Goal: Information Seeking & Learning: Check status

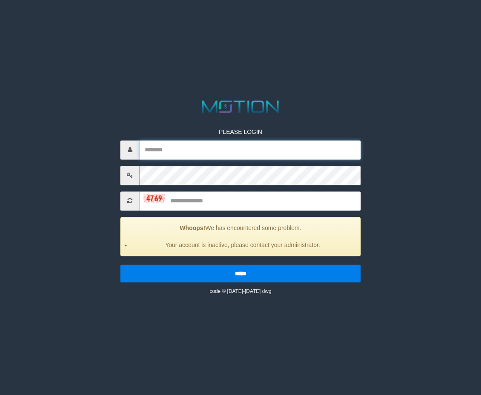
type input "********"
click at [237, 199] on input "text" at bounding box center [250, 200] width 221 height 19
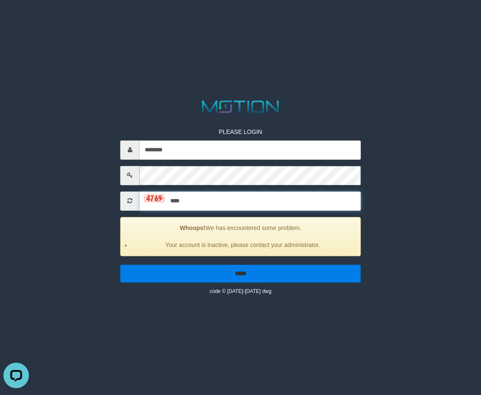
type input "****"
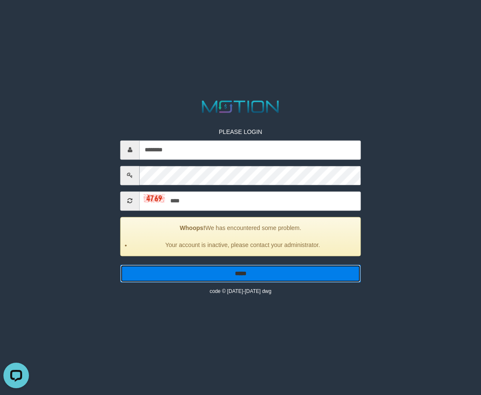
drag, startPoint x: 237, startPoint y: 278, endPoint x: 244, endPoint y: 275, distance: 7.4
click at [237, 278] on input "*****" at bounding box center [240, 274] width 240 height 18
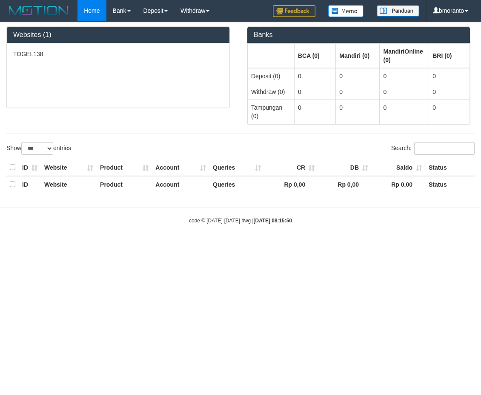
select select "***"
drag, startPoint x: 114, startPoint y: 272, endPoint x: 111, endPoint y: 94, distance: 177.5
click at [121, 246] on html "Toggle navigation Home Bank Account List Load By Website Group [ITOTO] TOGEL138…" at bounding box center [240, 123] width 481 height 246
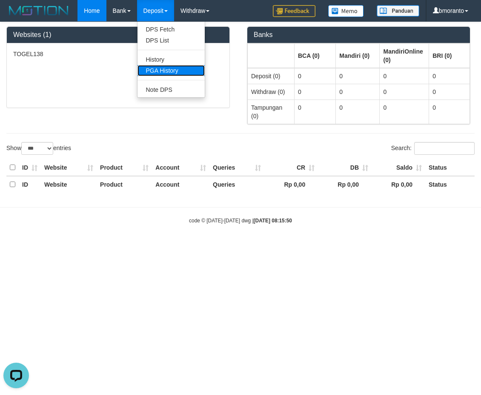
click at [163, 67] on link "PGA History" at bounding box center [170, 70] width 67 height 11
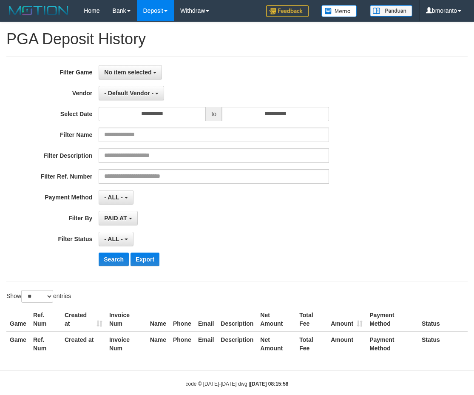
select select
select select "**"
click at [121, 73] on span "No item selected" at bounding box center [127, 72] width 47 height 7
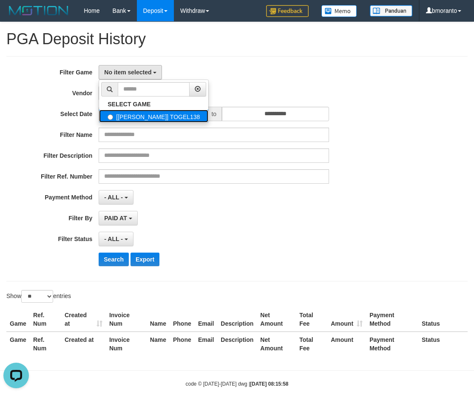
click at [138, 115] on label "[[PERSON_NAME]] TOGEL138" at bounding box center [153, 116] width 109 height 13
select select "****"
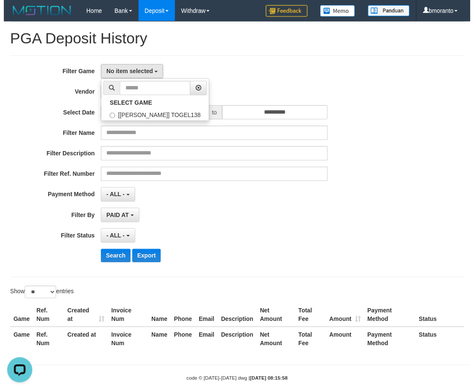
scroll to position [8, 0]
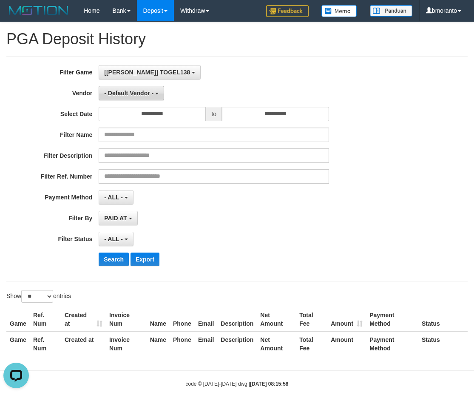
click at [144, 91] on span "- Default Vendor -" at bounding box center [128, 93] width 49 height 7
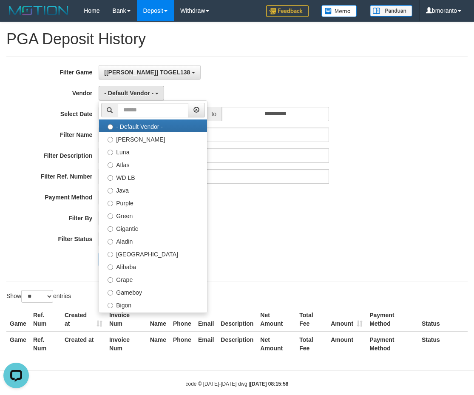
click at [232, 73] on div "[ITOTO] TOGEL138 SELECT GAME [ITOTO] TOGEL138" at bounding box center [214, 72] width 231 height 14
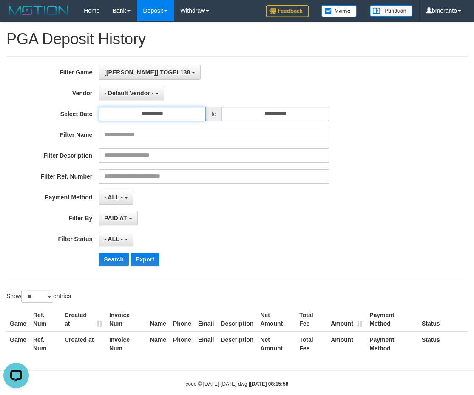
click at [197, 115] on input "**********" at bounding box center [152, 114] width 107 height 14
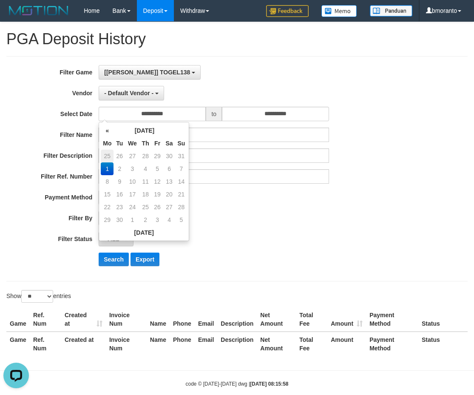
click at [110, 151] on td "25" at bounding box center [107, 156] width 13 height 13
type input "**********"
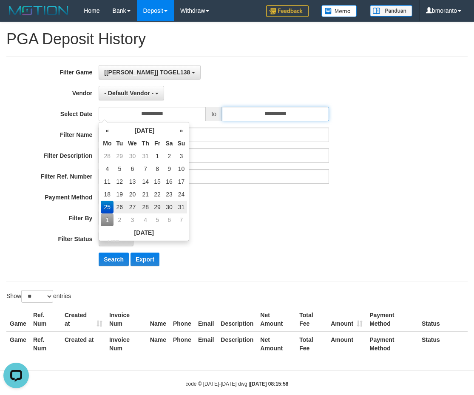
click at [311, 113] on input "**********" at bounding box center [275, 114] width 107 height 14
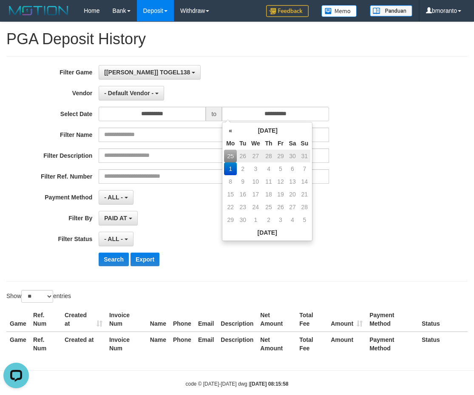
click at [308, 155] on td "31" at bounding box center [305, 156] width 12 height 13
type input "**********"
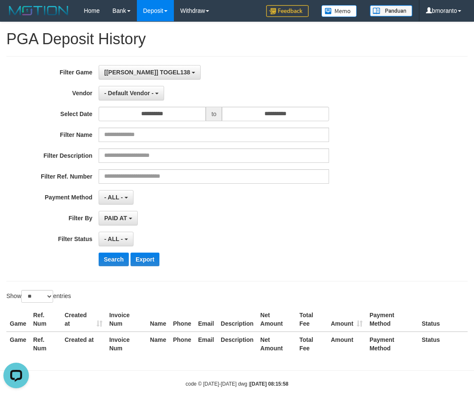
click at [375, 145] on div "**********" at bounding box center [197, 169] width 395 height 208
click at [123, 196] on span "- ALL -" at bounding box center [113, 197] width 19 height 7
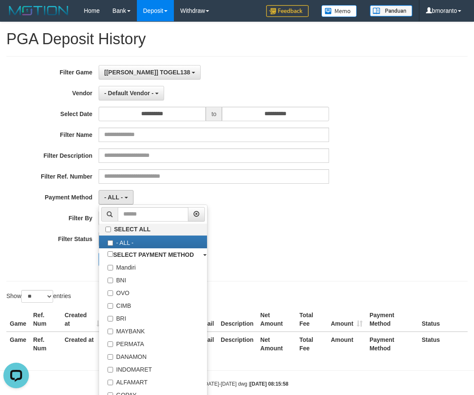
click at [320, 230] on div "**********" at bounding box center [197, 169] width 395 height 208
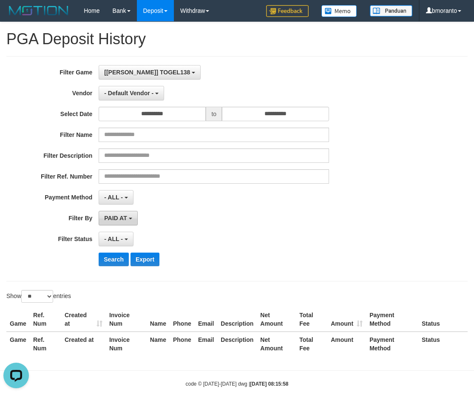
click at [127, 218] on span "PAID AT" at bounding box center [115, 218] width 23 height 7
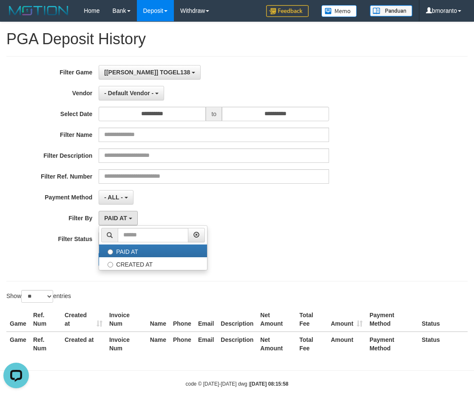
click at [207, 210] on div "**********" at bounding box center [197, 169] width 395 height 208
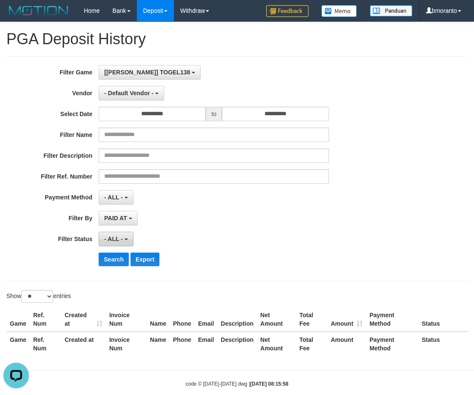
click at [124, 238] on button "- ALL -" at bounding box center [116, 239] width 34 height 14
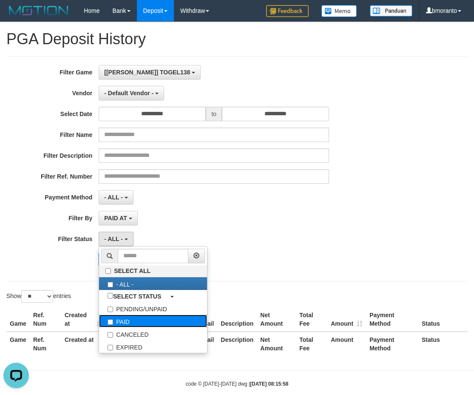
click at [131, 323] on label "PAID" at bounding box center [153, 321] width 108 height 13
select select "*"
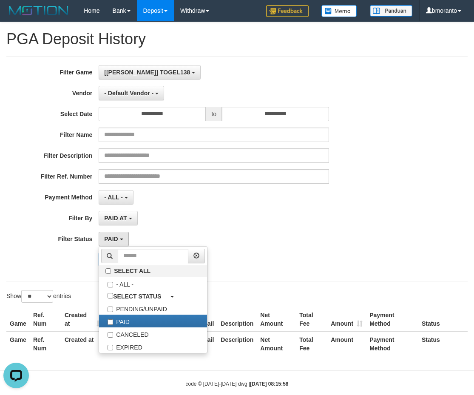
click at [266, 225] on div "PAID AT PAID AT CREATED AT" at bounding box center [214, 218] width 231 height 14
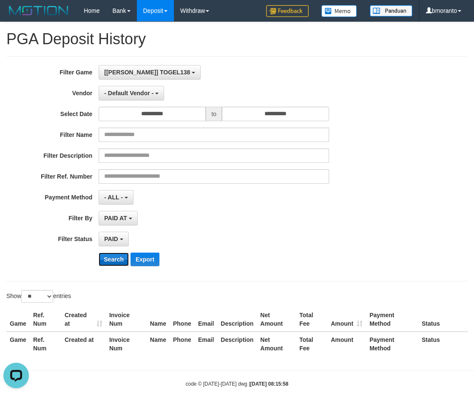
click at [110, 261] on button "Search" at bounding box center [114, 260] width 30 height 14
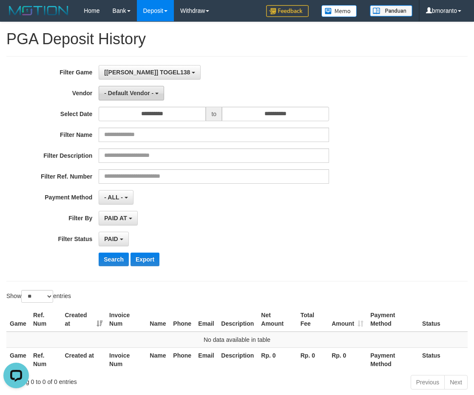
click at [123, 97] on button "- Default Vendor -" at bounding box center [132, 93] width 66 height 14
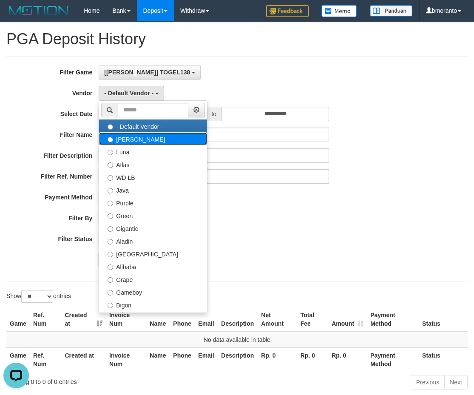
drag, startPoint x: 131, startPoint y: 139, endPoint x: 123, endPoint y: 159, distance: 22.0
click at [131, 139] on label "[PERSON_NAME]" at bounding box center [153, 138] width 108 height 13
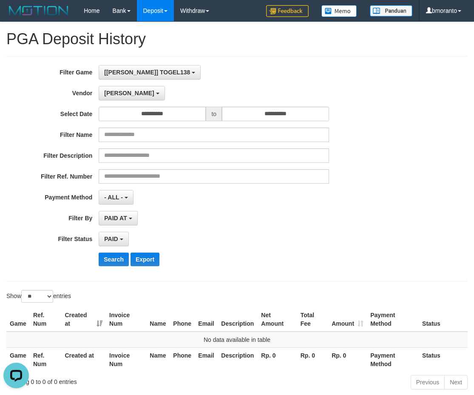
click at [112, 268] on div "**********" at bounding box center [197, 169] width 395 height 208
click at [344, 216] on div "**********" at bounding box center [197, 218] width 395 height 14
click at [112, 95] on span "[PERSON_NAME]" at bounding box center [129, 93] width 50 height 7
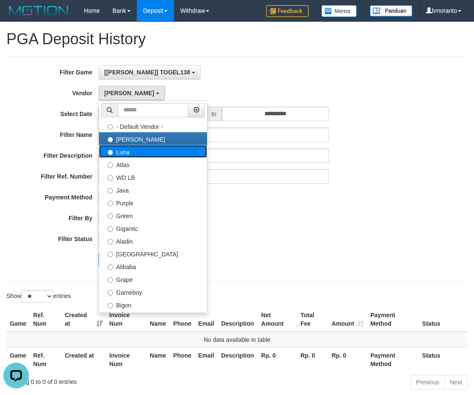
click at [128, 156] on label "Luna" at bounding box center [153, 151] width 108 height 13
select select "**********"
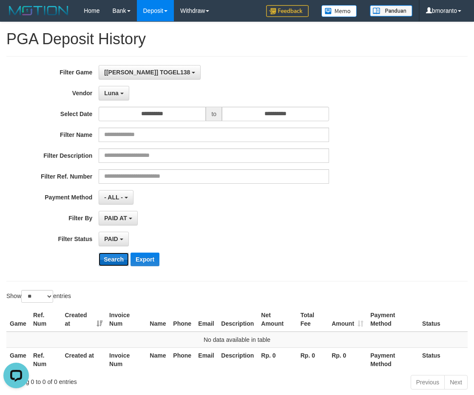
click at [110, 259] on button "Search" at bounding box center [114, 260] width 30 height 14
click at [118, 90] on span "Luna" at bounding box center [111, 93] width 14 height 7
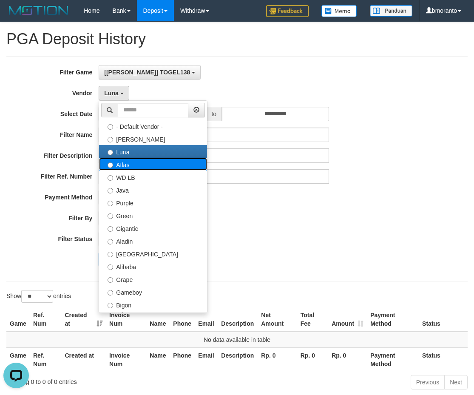
click at [123, 169] on label "Atlas" at bounding box center [153, 164] width 108 height 13
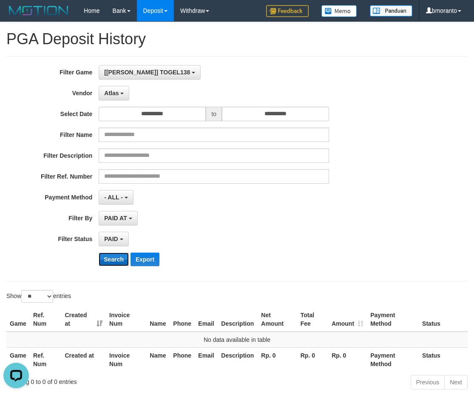
click at [106, 265] on button "Search" at bounding box center [114, 260] width 30 height 14
click at [111, 95] on span "Atlas" at bounding box center [111, 93] width 14 height 7
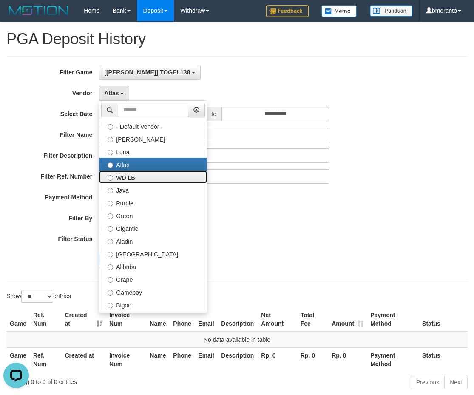
drag, startPoint x: 126, startPoint y: 177, endPoint x: 121, endPoint y: 194, distance: 17.9
click at [125, 178] on label "WD LB" at bounding box center [153, 177] width 108 height 13
select select "**********"
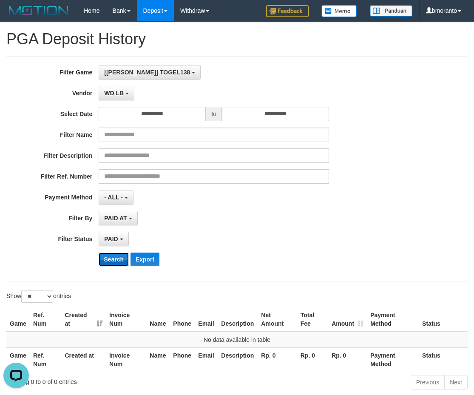
click at [111, 264] on button "Search" at bounding box center [114, 260] width 30 height 14
click at [116, 88] on button "WD LB" at bounding box center [117, 93] width 36 height 14
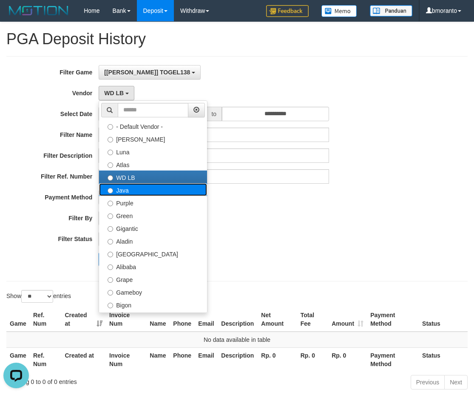
click at [124, 194] on label "Java" at bounding box center [153, 189] width 108 height 13
select select "**********"
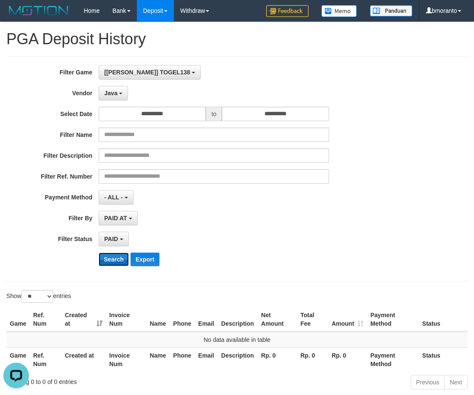
click at [120, 261] on button "Search" at bounding box center [114, 260] width 30 height 14
click at [115, 93] on span "Java" at bounding box center [110, 93] width 13 height 7
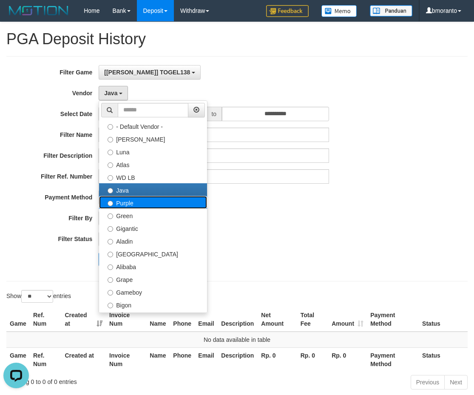
click at [132, 207] on label "Purple" at bounding box center [153, 202] width 108 height 13
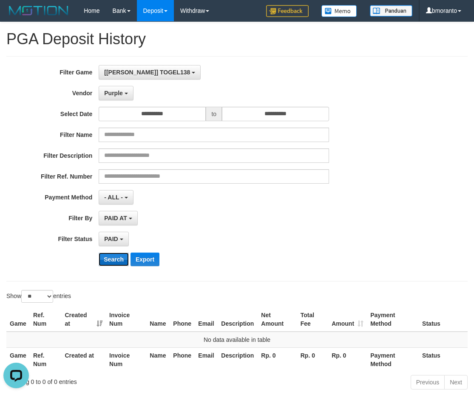
click at [109, 259] on button "Search" at bounding box center [114, 260] width 30 height 14
click at [106, 197] on span "- ALL -" at bounding box center [113, 197] width 19 height 7
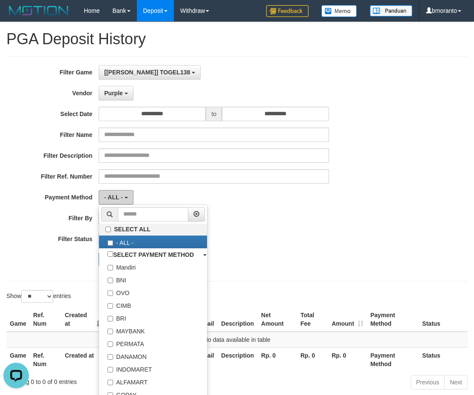
click at [106, 197] on span "- ALL -" at bounding box center [113, 197] width 19 height 7
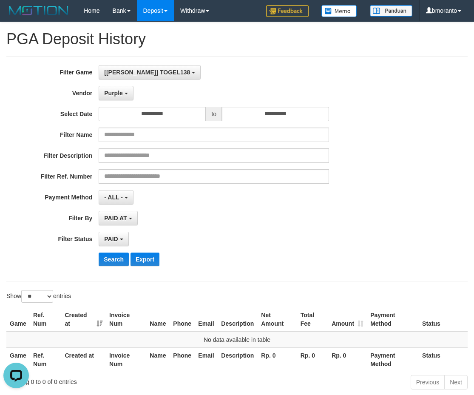
click at [126, 102] on div "**********" at bounding box center [197, 169] width 395 height 208
click at [118, 96] on span "Purple" at bounding box center [113, 93] width 19 height 7
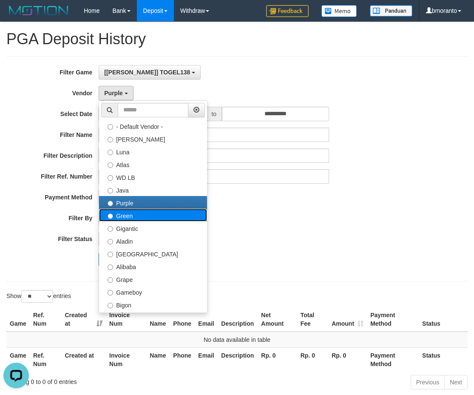
click at [123, 215] on label "Green" at bounding box center [153, 215] width 108 height 13
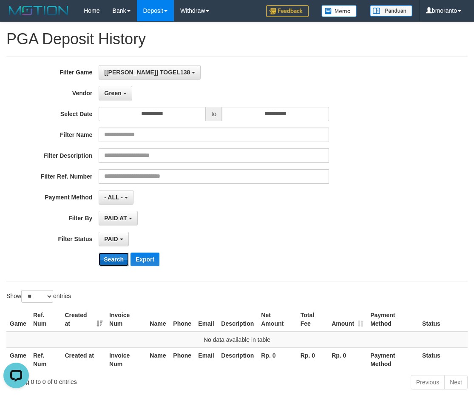
click at [109, 255] on button "Search" at bounding box center [114, 260] width 30 height 14
click at [117, 94] on span "Green" at bounding box center [112, 93] width 17 height 7
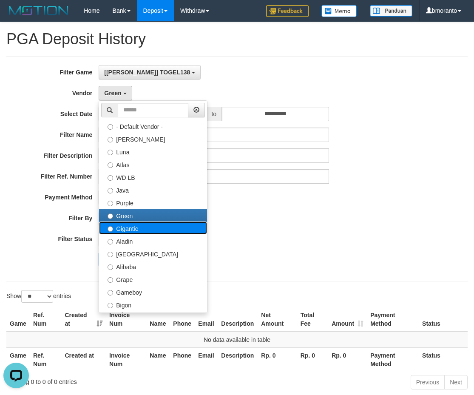
click at [125, 231] on label "Gigantic" at bounding box center [153, 228] width 108 height 13
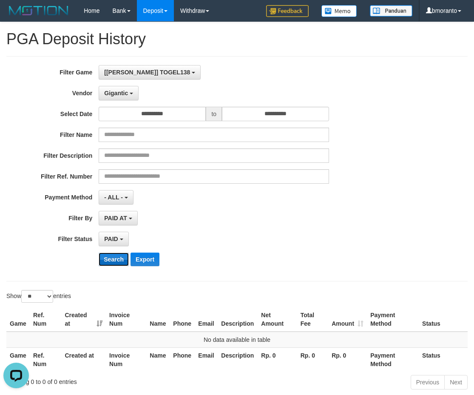
click at [100, 260] on button "Search" at bounding box center [114, 260] width 30 height 14
click at [122, 101] on div "**********" at bounding box center [197, 169] width 395 height 208
click at [123, 95] on span "Gigantic" at bounding box center [116, 93] width 24 height 7
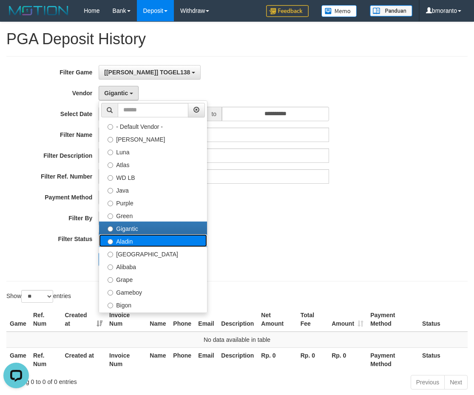
click at [125, 242] on label "Aladin" at bounding box center [153, 240] width 108 height 13
select select "**********"
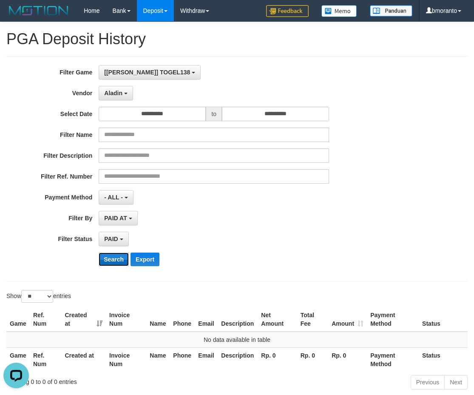
click at [114, 262] on button "Search" at bounding box center [114, 260] width 30 height 14
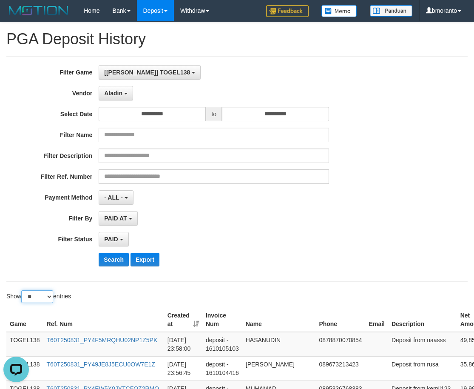
click at [53, 294] on select "** ** ** ***" at bounding box center [37, 296] width 32 height 13
select select "***"
click at [23, 290] on select "** ** ** ***" at bounding box center [37, 296] width 32 height 13
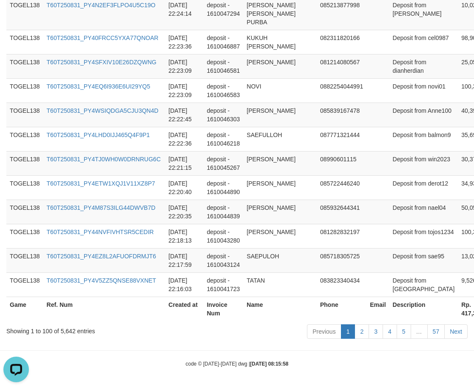
scroll to position [2529, 85]
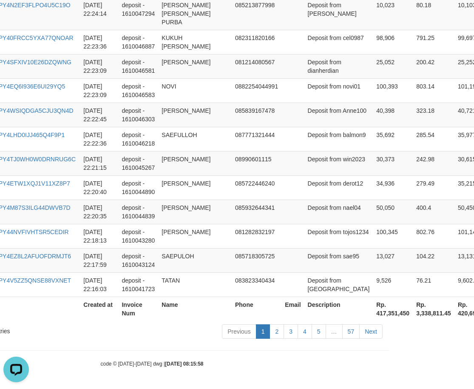
click at [373, 309] on th "Rp. 417,351,450" at bounding box center [393, 309] width 40 height 24
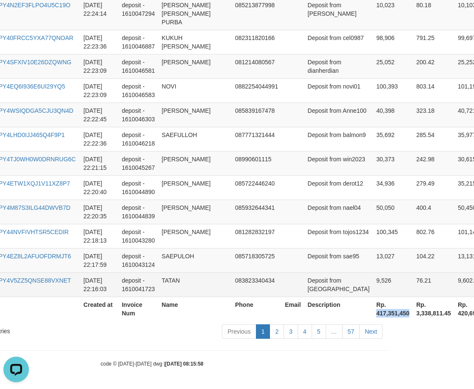
copy th "417,351,450"
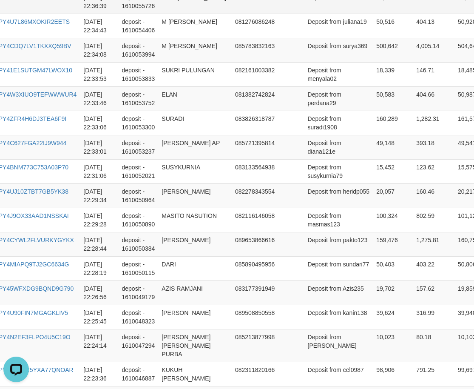
scroll to position [1975, 85]
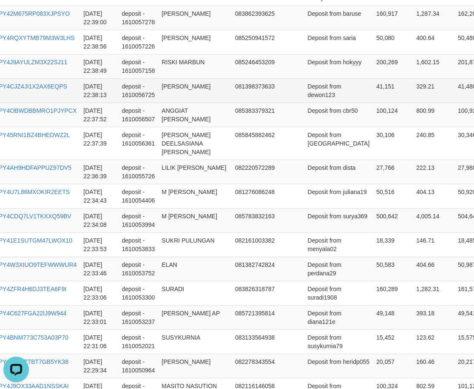
click at [174, 103] on td "[PERSON_NAME]" at bounding box center [195, 90] width 74 height 24
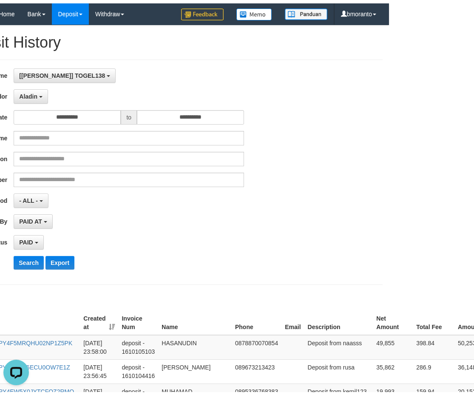
scroll to position [0, 0]
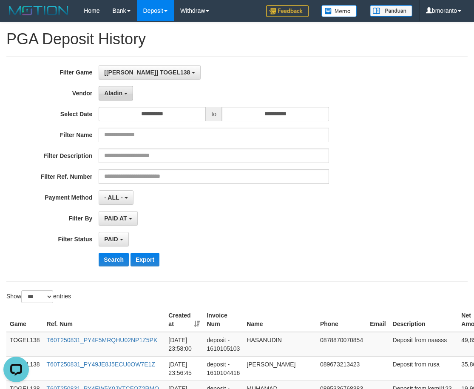
click at [124, 90] on button "Aladin" at bounding box center [116, 93] width 34 height 14
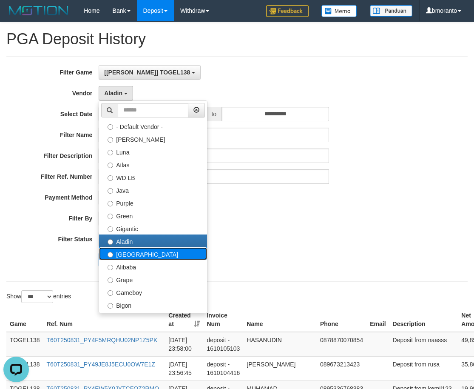
click at [140, 252] on label "[GEOGRAPHIC_DATA]" at bounding box center [153, 253] width 108 height 13
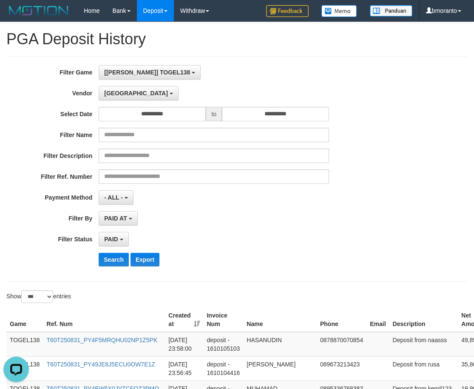
click at [392, 140] on div "Filter Name" at bounding box center [197, 135] width 395 height 14
click at [121, 92] on button "[GEOGRAPHIC_DATA]" at bounding box center [139, 93] width 80 height 14
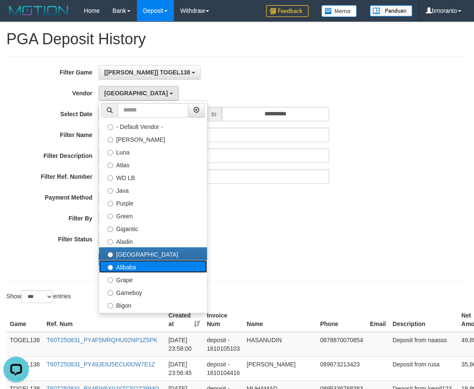
click at [143, 265] on label "Alibaba" at bounding box center [153, 266] width 108 height 13
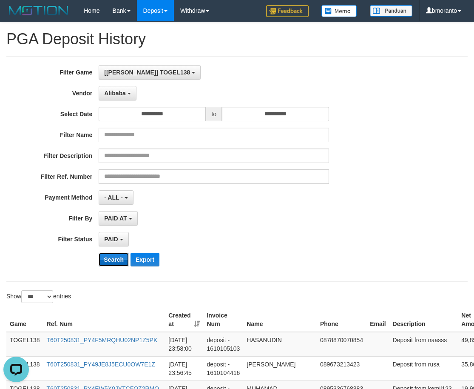
click at [115, 260] on button "Search" at bounding box center [114, 260] width 30 height 14
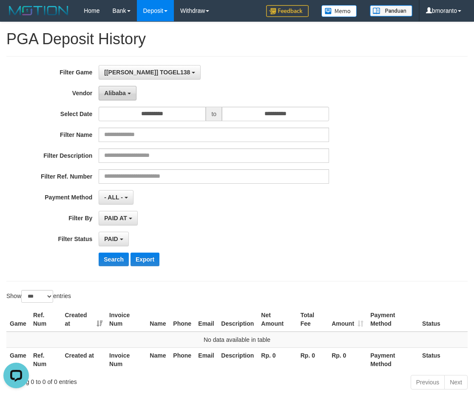
click at [115, 91] on span "Alibaba" at bounding box center [115, 93] width 22 height 7
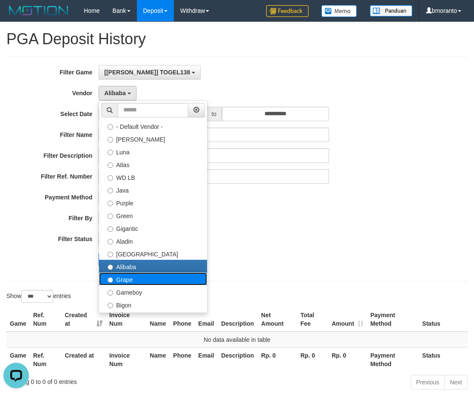
click at [129, 280] on label "Grape" at bounding box center [153, 279] width 108 height 13
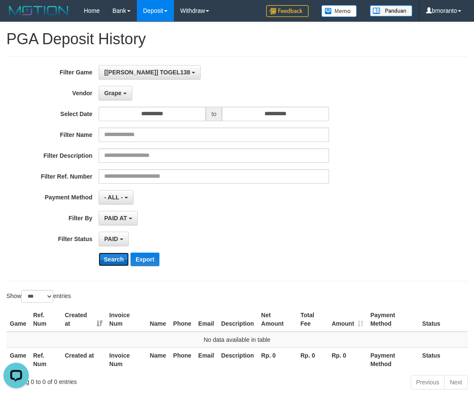
click at [117, 265] on button "Search" at bounding box center [114, 260] width 30 height 14
click at [112, 94] on span "Grape" at bounding box center [112, 93] width 17 height 7
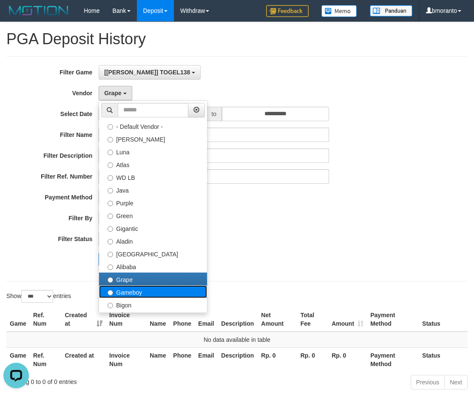
click at [117, 290] on label "Gameboy" at bounding box center [153, 291] width 108 height 13
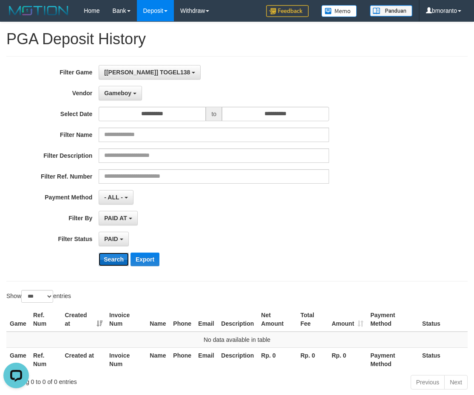
click at [108, 260] on button "Search" at bounding box center [114, 260] width 30 height 14
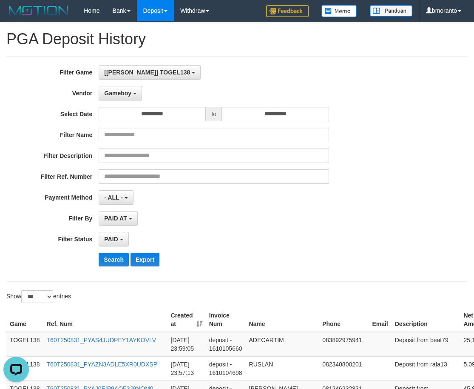
click at [261, 240] on div "PAID SELECT ALL - ALL - SELECT STATUS PENDING/UNPAID PAID CANCELED EXPIRED" at bounding box center [214, 239] width 231 height 14
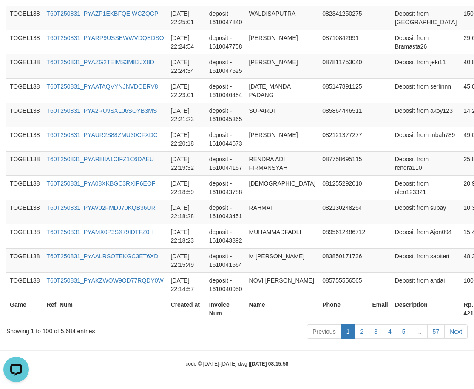
click at [460, 310] on th "Rp. 421,810,563" at bounding box center [480, 309] width 40 height 24
copy th "421,810,563"
click at [274, 211] on td "RAHMAT" at bounding box center [283, 212] width 74 height 24
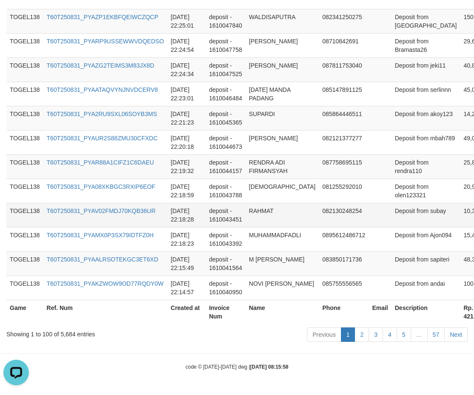
scroll to position [0, 0]
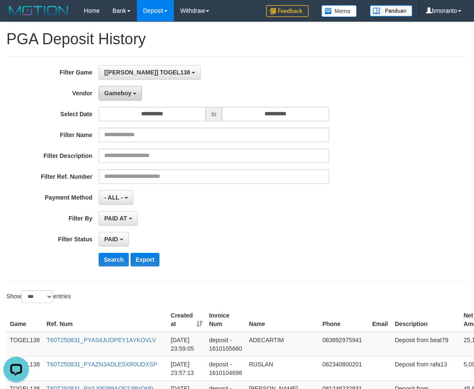
click at [129, 94] on span "Gameboy" at bounding box center [117, 93] width 27 height 7
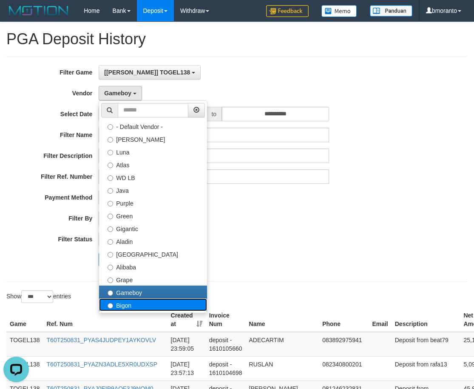
click at [123, 305] on label "Bigon" at bounding box center [153, 304] width 108 height 13
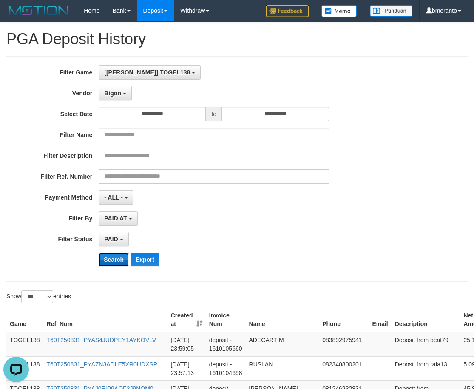
click at [111, 263] on button "Search" at bounding box center [114, 260] width 30 height 14
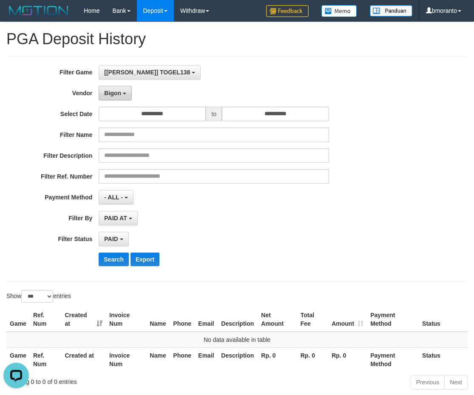
click at [119, 93] on span "Bigon" at bounding box center [112, 93] width 17 height 7
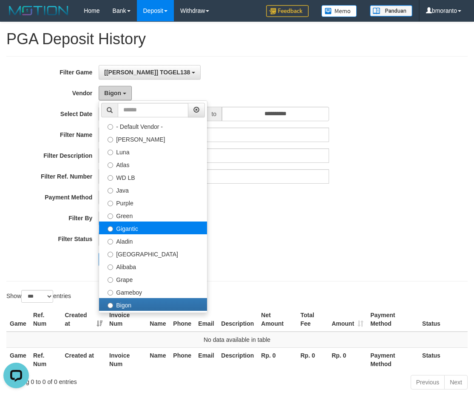
scroll to position [128, 0]
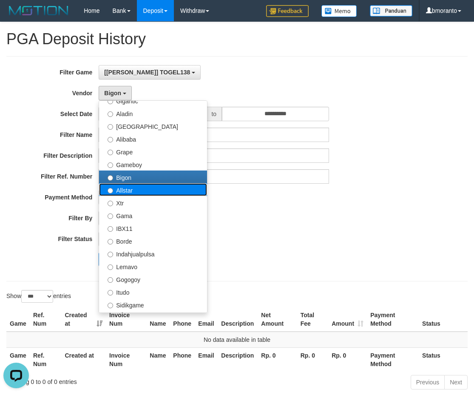
click at [127, 188] on label "Allstar" at bounding box center [153, 189] width 108 height 13
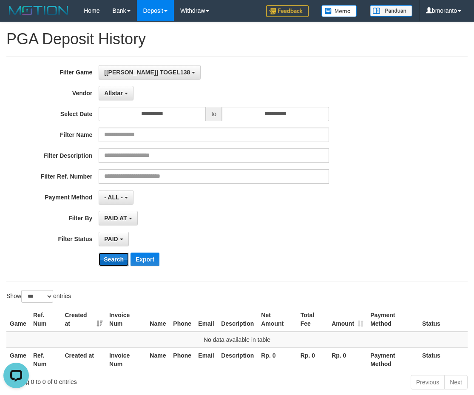
click at [111, 256] on button "Search" at bounding box center [114, 260] width 30 height 14
click at [113, 93] on span "Allstar" at bounding box center [113, 93] width 19 height 7
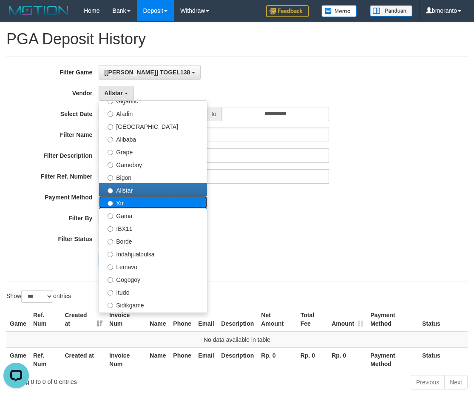
drag, startPoint x: 134, startPoint y: 207, endPoint x: 129, endPoint y: 211, distance: 6.9
click at [134, 206] on label "Xtr" at bounding box center [153, 202] width 108 height 13
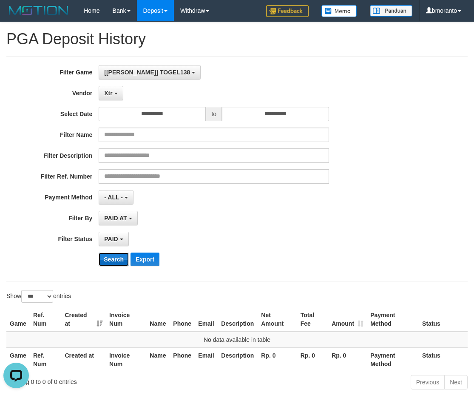
click at [115, 260] on button "Search" at bounding box center [114, 260] width 30 height 14
click at [111, 97] on button "Xtr" at bounding box center [111, 93] width 24 height 14
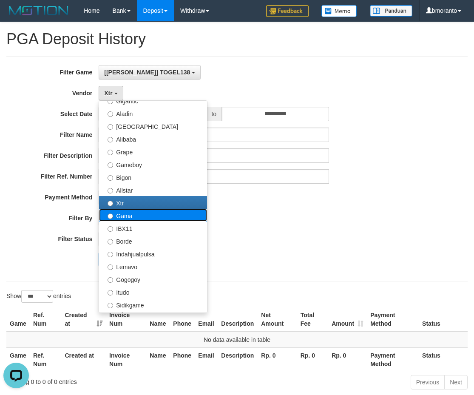
click at [129, 217] on label "Gama" at bounding box center [153, 215] width 108 height 13
select select "**********"
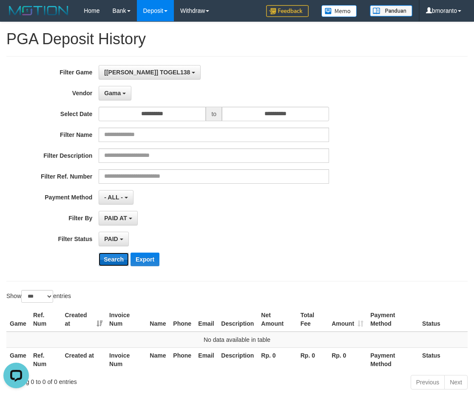
click at [121, 261] on button "Search" at bounding box center [114, 260] width 30 height 14
click at [118, 93] on span "Gama" at bounding box center [112, 93] width 17 height 7
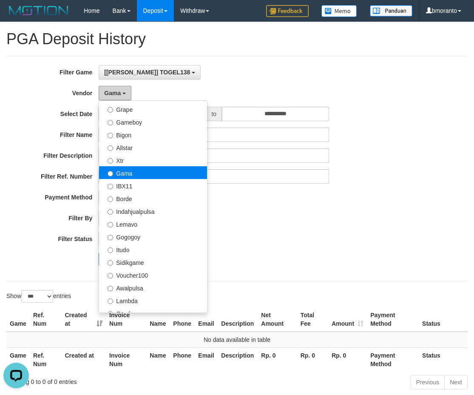
scroll to position [213, 0]
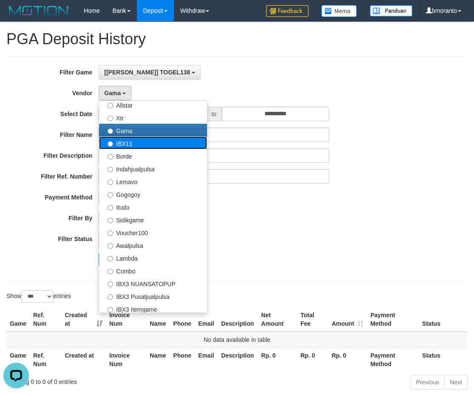
click at [144, 145] on label "IBX11" at bounding box center [153, 143] width 108 height 13
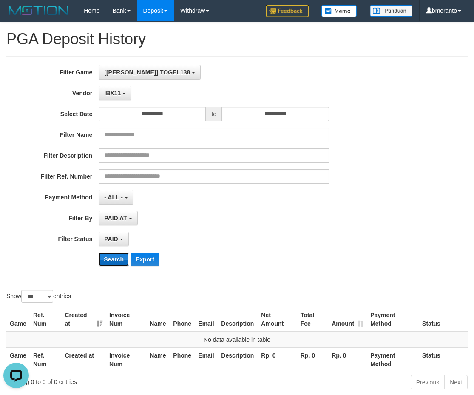
click at [114, 260] on button "Search" at bounding box center [114, 260] width 30 height 14
click at [120, 90] on span "IBX11" at bounding box center [112, 93] width 17 height 7
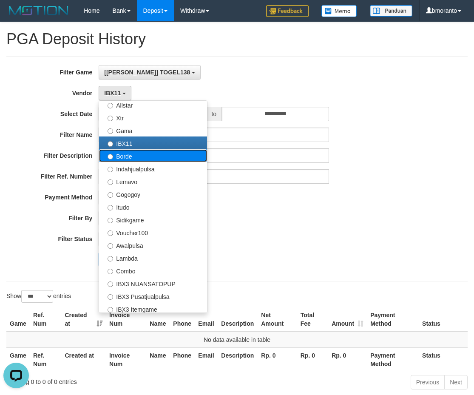
click at [140, 157] on label "Borde" at bounding box center [153, 155] width 108 height 13
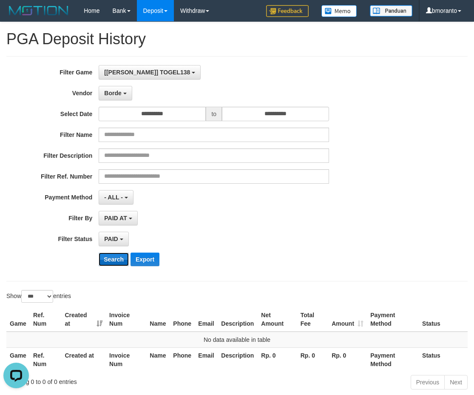
click at [112, 262] on button "Search" at bounding box center [114, 260] width 30 height 14
click at [117, 94] on span "Borde" at bounding box center [112, 93] width 17 height 7
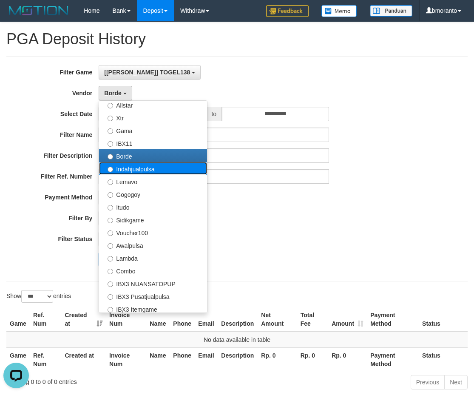
click at [156, 171] on label "Indahjualpulsa" at bounding box center [153, 168] width 108 height 13
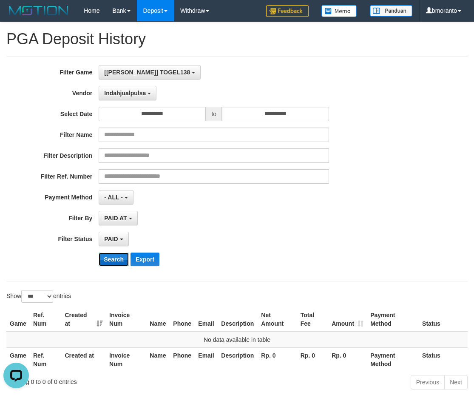
click at [128, 260] on button "Search" at bounding box center [114, 260] width 30 height 14
click at [119, 95] on span "Indahjualpulsa" at bounding box center [125, 93] width 42 height 7
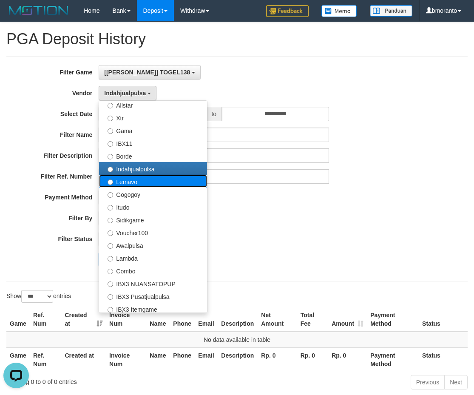
click at [118, 181] on label "Lemavo" at bounding box center [153, 181] width 108 height 13
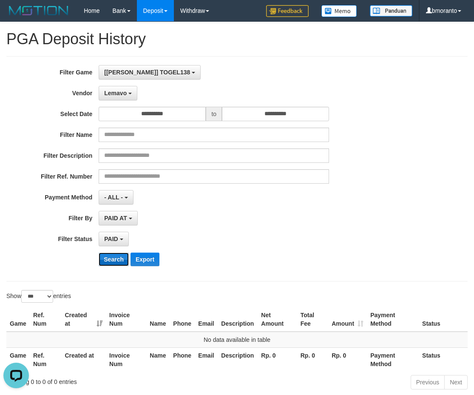
click at [109, 253] on button "Search" at bounding box center [114, 260] width 30 height 14
click at [115, 96] on span "Lemavo" at bounding box center [115, 93] width 23 height 7
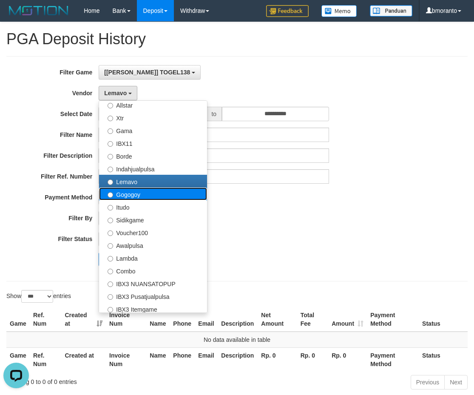
click at [120, 196] on label "Gogogoy" at bounding box center [153, 194] width 108 height 13
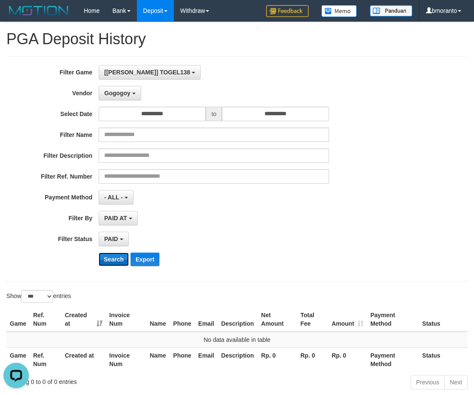
click at [107, 260] on button "Search" at bounding box center [114, 260] width 30 height 14
click at [124, 97] on button "Gogogoy" at bounding box center [120, 93] width 42 height 14
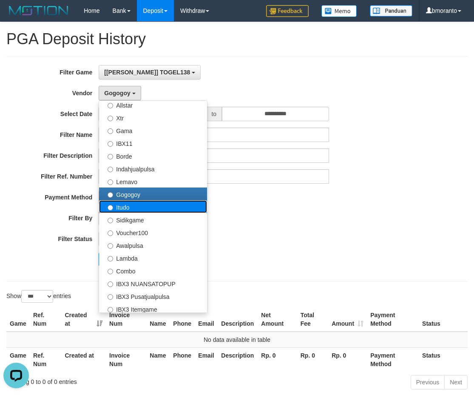
click at [144, 208] on label "Itudo" at bounding box center [153, 206] width 108 height 13
select select "**********"
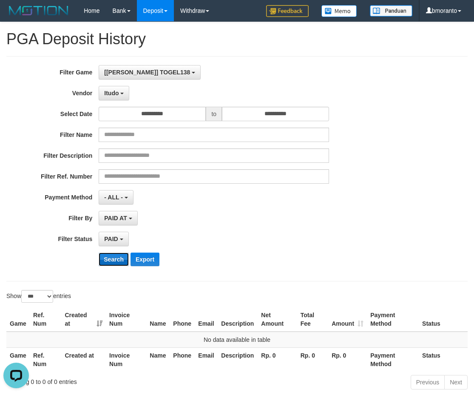
click at [116, 261] on button "Search" at bounding box center [114, 260] width 30 height 14
click at [119, 95] on span "Itudo" at bounding box center [111, 93] width 14 height 7
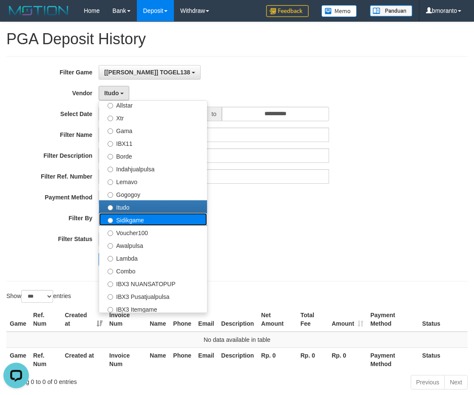
click at [120, 219] on label "Sidikgame" at bounding box center [153, 219] width 108 height 13
select select "**********"
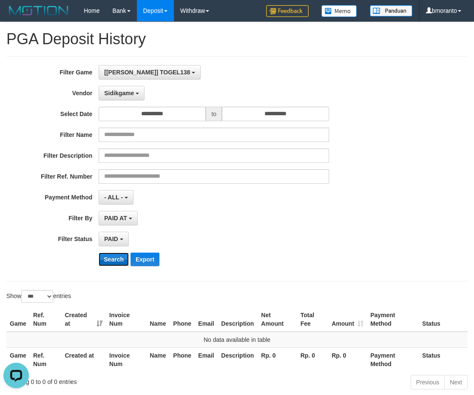
click at [113, 253] on button "Search" at bounding box center [114, 260] width 30 height 14
click at [126, 96] on span "Sidikgame" at bounding box center [119, 93] width 30 height 7
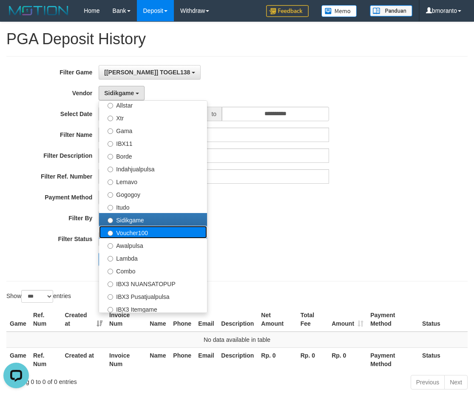
click at [131, 234] on label "Voucher100" at bounding box center [153, 232] width 108 height 13
select select "**********"
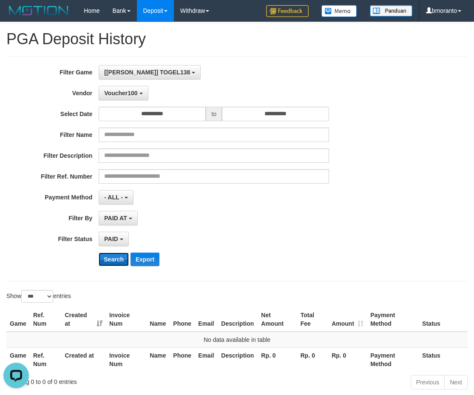
click at [121, 262] on button "Search" at bounding box center [114, 260] width 30 height 14
click at [127, 91] on span "Voucher100" at bounding box center [120, 93] width 33 height 7
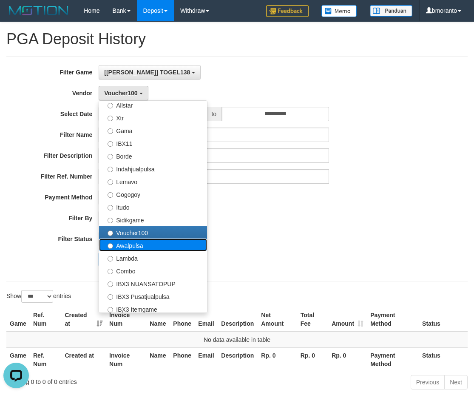
click at [123, 247] on label "Awalpulsa" at bounding box center [153, 245] width 108 height 13
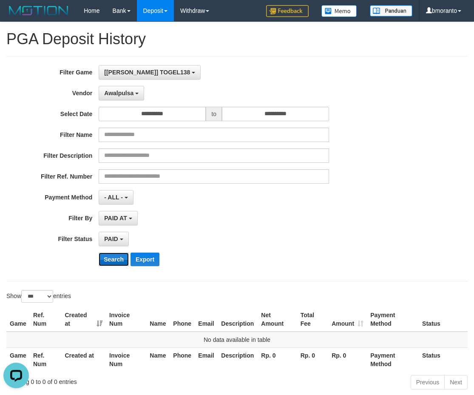
click at [118, 263] on button "Search" at bounding box center [114, 260] width 30 height 14
click at [110, 93] on span "Awalpulsa" at bounding box center [118, 93] width 29 height 7
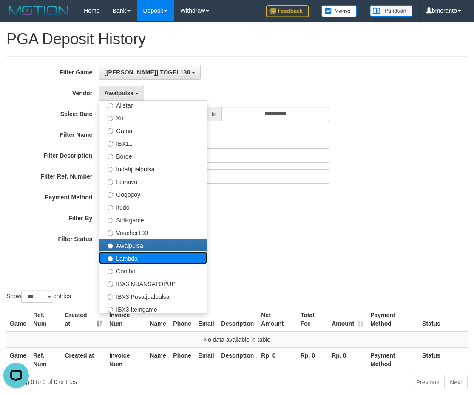
click at [123, 261] on label "Lambda" at bounding box center [153, 257] width 108 height 13
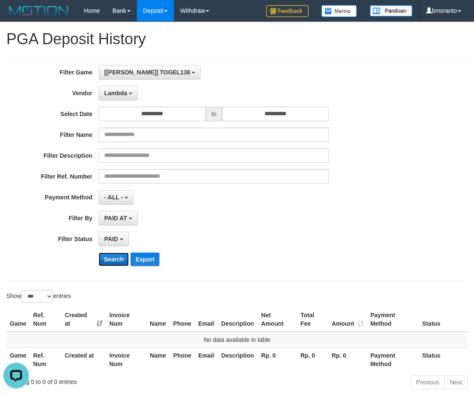
click at [113, 265] on button "Search" at bounding box center [114, 260] width 30 height 14
click at [128, 90] on button "Lambda" at bounding box center [118, 93] width 39 height 14
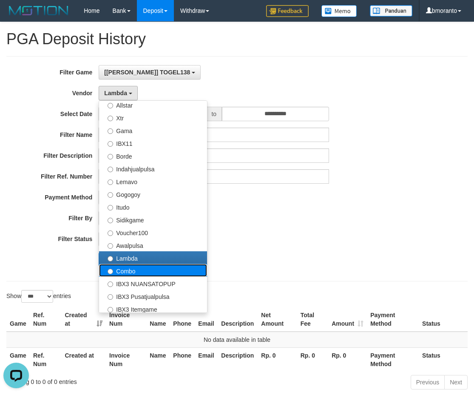
click at [128, 273] on label "Combo" at bounding box center [153, 270] width 108 height 13
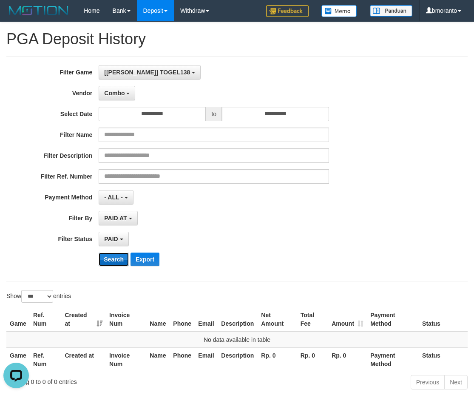
click at [111, 260] on button "Search" at bounding box center [114, 260] width 30 height 14
click at [131, 98] on button "Combo" at bounding box center [117, 93] width 37 height 14
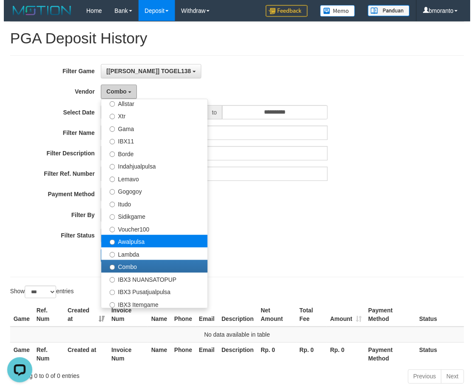
scroll to position [279, 0]
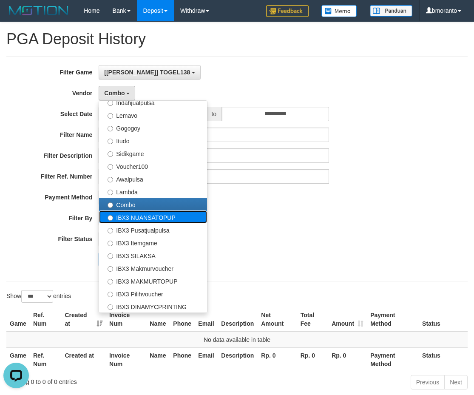
click at [140, 217] on label "IBX3 NUANSATOPUP" at bounding box center [153, 217] width 108 height 13
select select "**********"
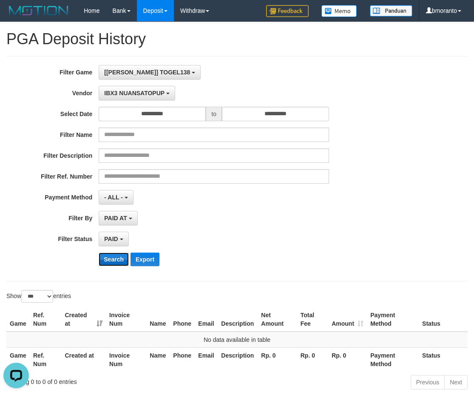
click at [104, 264] on button "Search" at bounding box center [114, 260] width 30 height 14
drag, startPoint x: 144, startPoint y: 95, endPoint x: 139, endPoint y: 141, distance: 45.8
click at [144, 95] on span "IBX3 NUANSATOPUP" at bounding box center [134, 93] width 60 height 7
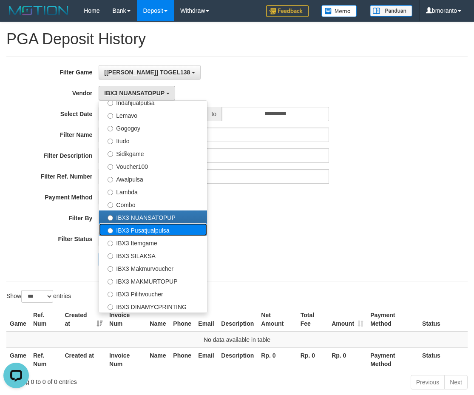
click at [123, 231] on label "IBX3 Pusatjualpulsa" at bounding box center [153, 229] width 108 height 13
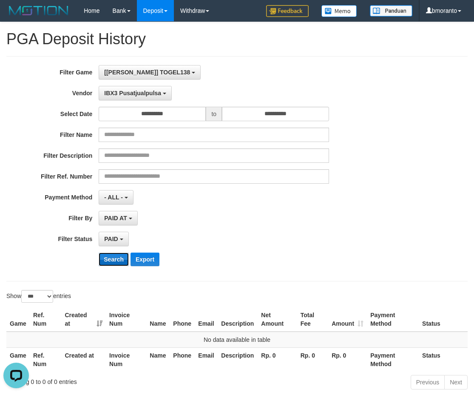
click at [105, 258] on button "Search" at bounding box center [114, 260] width 30 height 14
click at [130, 91] on span "IBX3 Pusatjualpulsa" at bounding box center [132, 93] width 57 height 7
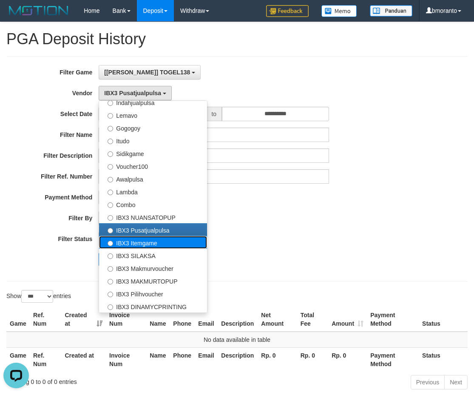
click at [138, 244] on label "IBX3 Itemgame" at bounding box center [153, 242] width 108 height 13
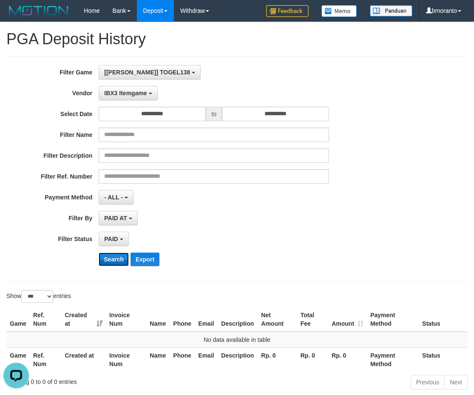
click at [117, 257] on button "Search" at bounding box center [114, 260] width 30 height 14
click at [120, 96] on span "IBX3 Itemgame" at bounding box center [125, 93] width 43 height 7
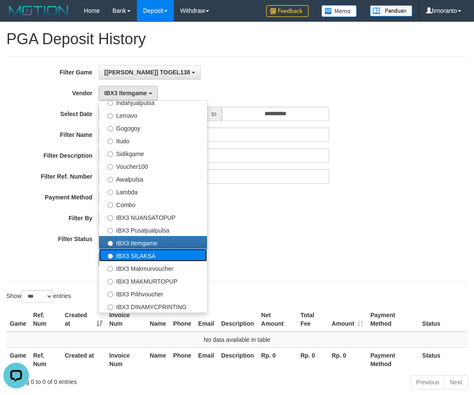
click at [121, 255] on label "IBX3 SILAKSA" at bounding box center [153, 255] width 108 height 13
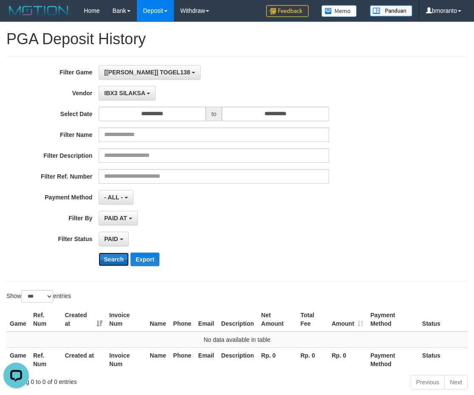
click at [108, 265] on button "Search" at bounding box center [114, 260] width 30 height 14
click at [123, 95] on span "IBX3 SILAKSA" at bounding box center [124, 93] width 41 height 7
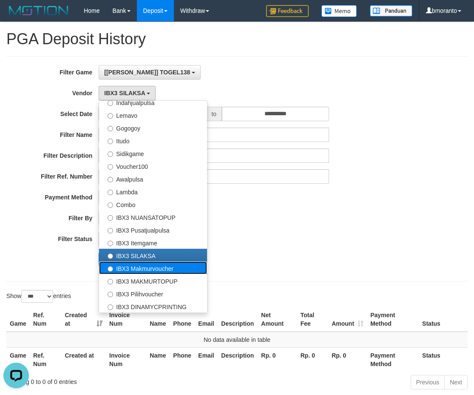
click at [119, 265] on label "IBX3 Makmurvoucher" at bounding box center [153, 268] width 108 height 13
select select "**********"
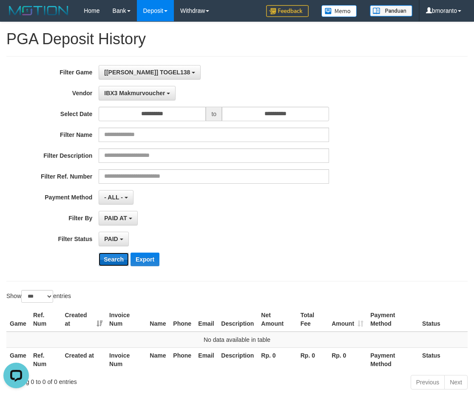
click at [109, 255] on button "Search" at bounding box center [114, 260] width 30 height 14
click at [130, 97] on button "IBX3 Makmurvoucher" at bounding box center [137, 93] width 77 height 14
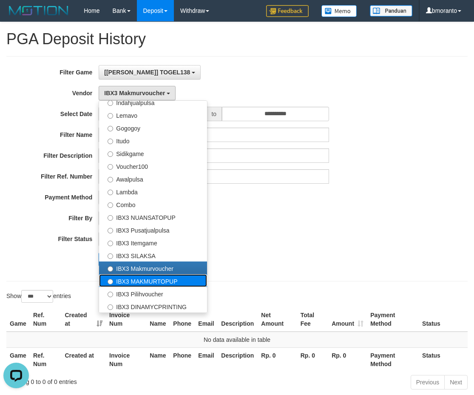
click at [140, 283] on label "IBX3 MAKMURTOPUP" at bounding box center [153, 280] width 108 height 13
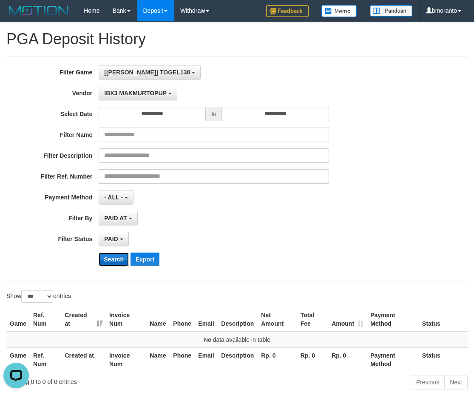
click at [114, 261] on button "Search" at bounding box center [114, 260] width 30 height 14
click at [143, 93] on span "IBX3 MAKMURTOPUP" at bounding box center [135, 93] width 63 height 7
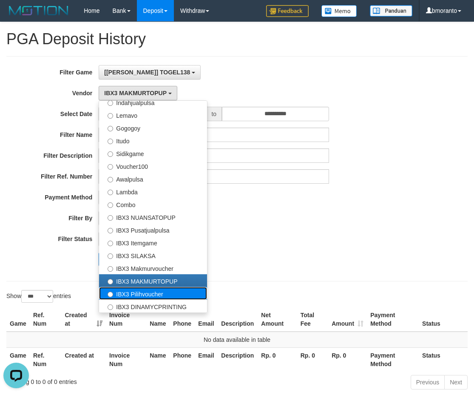
click at [141, 291] on label "IBX3 Pilihvoucher" at bounding box center [153, 293] width 108 height 13
select select "**********"
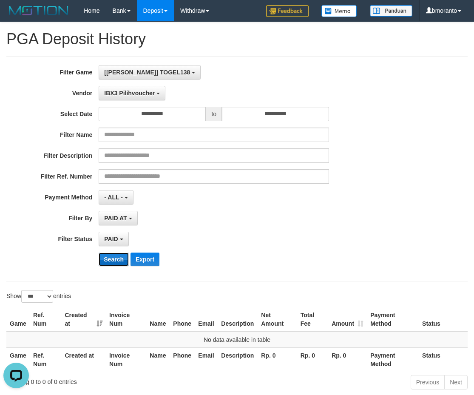
click at [111, 263] on button "Search" at bounding box center [114, 260] width 30 height 14
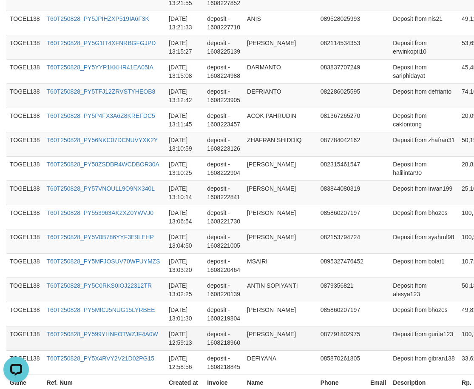
scroll to position [2469, 0]
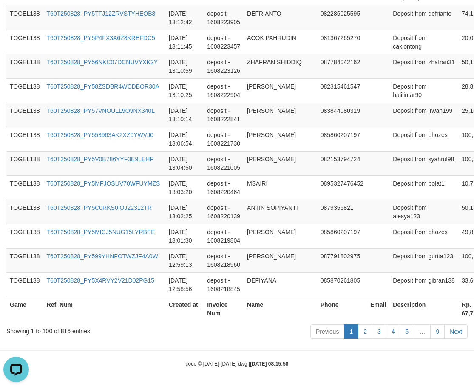
click at [459, 313] on th "Rp. 67,713,967" at bounding box center [477, 309] width 37 height 24
copy th "67,713,967"
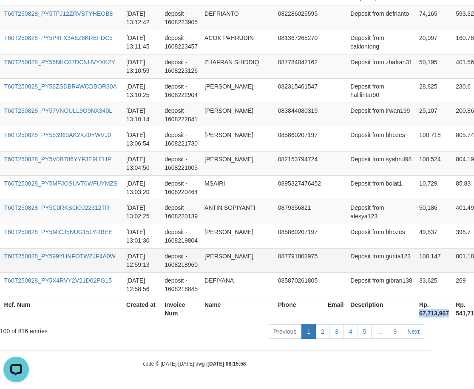
scroll to position [2469, 85]
